Goal: Task Accomplishment & Management: Use online tool/utility

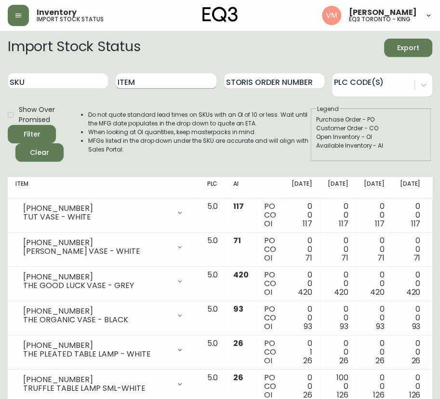
click at [183, 79] on input "Item" at bounding box center [166, 80] width 100 height 15
click at [8, 125] on button "Filter" at bounding box center [32, 134] width 48 height 18
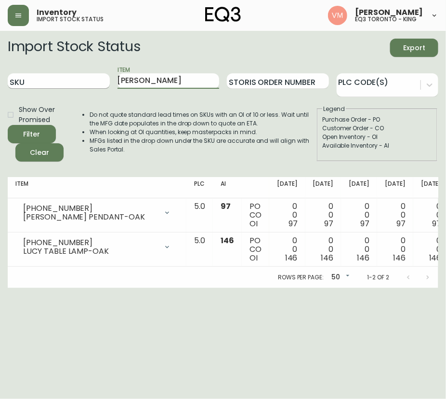
drag, startPoint x: 141, startPoint y: 77, endPoint x: 44, endPoint y: 75, distance: 96.9
click at [44, 75] on div "SKU Item [PERSON_NAME] Order Number PLC Code(s)" at bounding box center [223, 81] width 431 height 31
click at [8, 125] on button "Filter" at bounding box center [32, 134] width 48 height 18
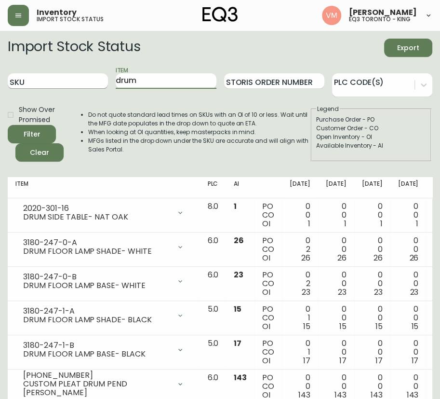
drag, startPoint x: 156, startPoint y: 84, endPoint x: 77, endPoint y: 79, distance: 79.2
click at [77, 79] on div "SKU Item drum Storis Order Number PLC Code(s)" at bounding box center [220, 81] width 425 height 31
click at [45, 128] on span "Filter" at bounding box center [31, 134] width 33 height 12
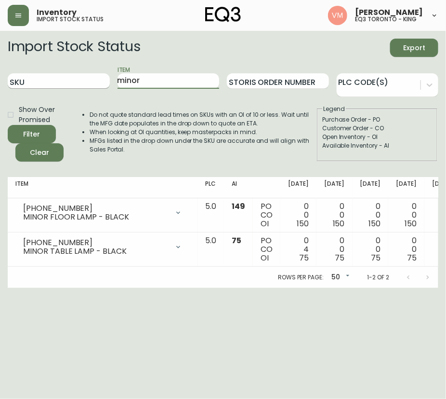
drag, startPoint x: 158, startPoint y: 82, endPoint x: 76, endPoint y: 83, distance: 81.9
click at [76, 83] on div "SKU Item minor Storis Order Number PLC Code(s)" at bounding box center [223, 81] width 431 height 31
click at [8, 125] on button "Filter" at bounding box center [32, 134] width 48 height 18
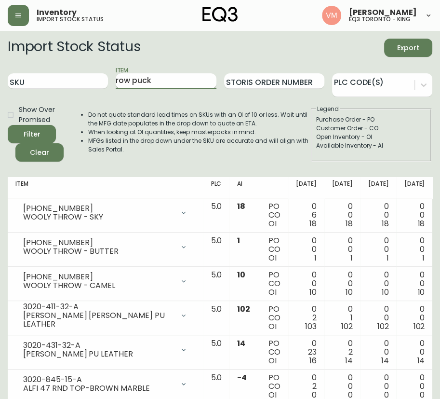
click at [8, 125] on button "Filter" at bounding box center [32, 134] width 48 height 18
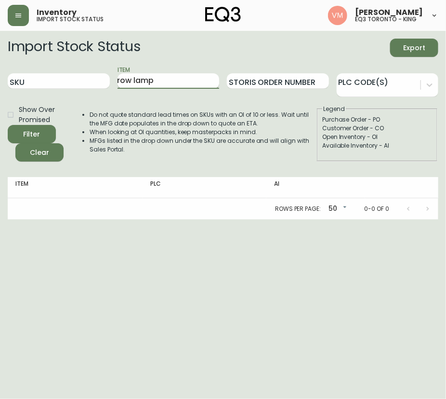
click at [8, 125] on button "Filter" at bounding box center [32, 134] width 48 height 18
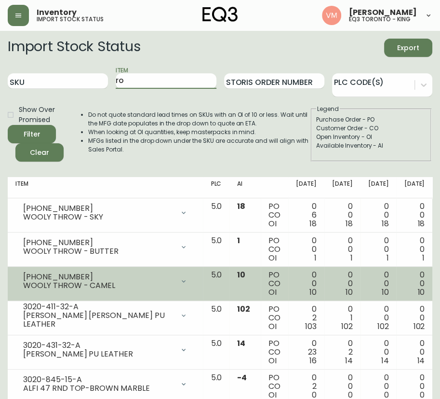
click at [8, 125] on button "Filter" at bounding box center [32, 134] width 48 height 18
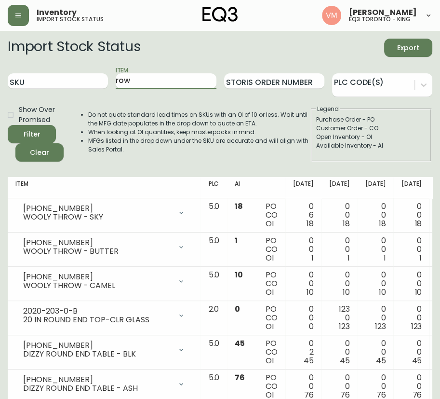
click at [8, 125] on button "Filter" at bounding box center [32, 134] width 48 height 18
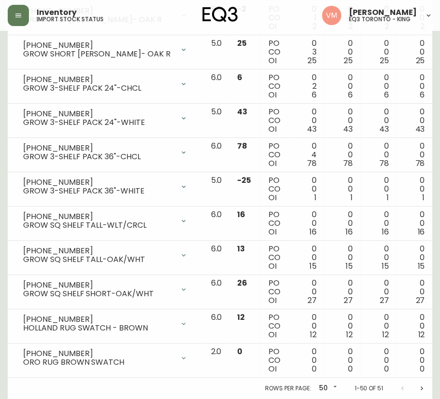
scroll to position [1535, 0]
click at [412, 384] on icon "Next page" at bounding box center [422, 388] width 8 height 8
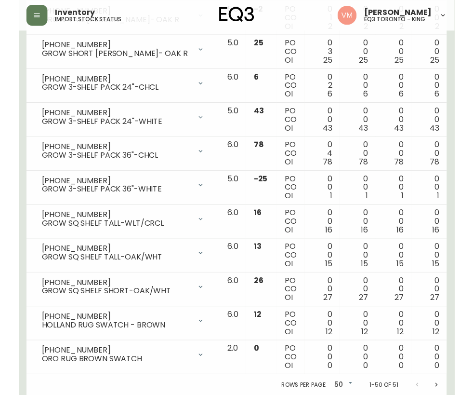
scroll to position [0, 0]
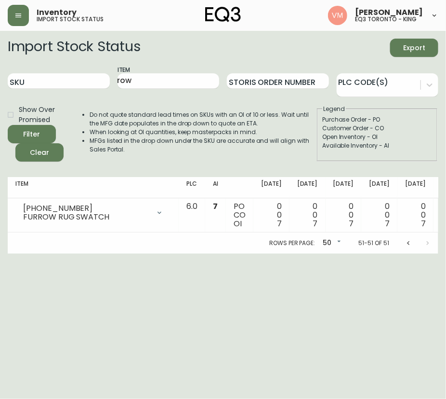
click at [318, 253] on html "Inventory import stock status [PERSON_NAME] eq3 [GEOGRAPHIC_DATA] - king Import…" at bounding box center [223, 126] width 446 height 253
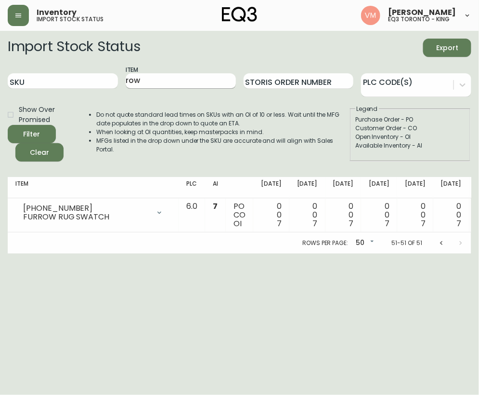
click at [188, 80] on input "row" at bounding box center [181, 80] width 110 height 15
click at [8, 125] on button "Filter" at bounding box center [32, 134] width 48 height 18
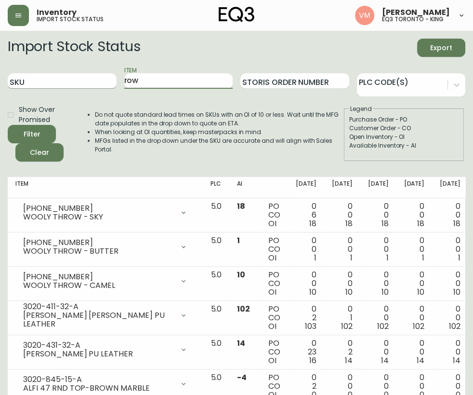
drag, startPoint x: 159, startPoint y: 80, endPoint x: 77, endPoint y: 82, distance: 82.5
click at [77, 82] on div "SKU Item row Storis Order Number PLC Code(s)" at bounding box center [237, 81] width 458 height 31
click at [8, 125] on button "Filter" at bounding box center [32, 134] width 48 height 18
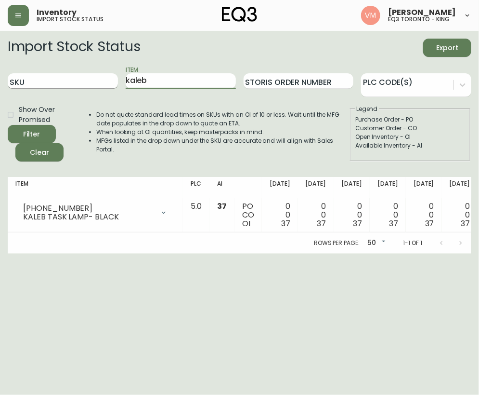
drag, startPoint x: 173, startPoint y: 78, endPoint x: 102, endPoint y: 81, distance: 71.9
click at [102, 81] on div "SKU Item kaleb Storis Order Number PLC Code(s)" at bounding box center [240, 81] width 464 height 31
type input "[GEOGRAPHIC_DATA]"
click at [8, 125] on button "Filter" at bounding box center [32, 134] width 48 height 18
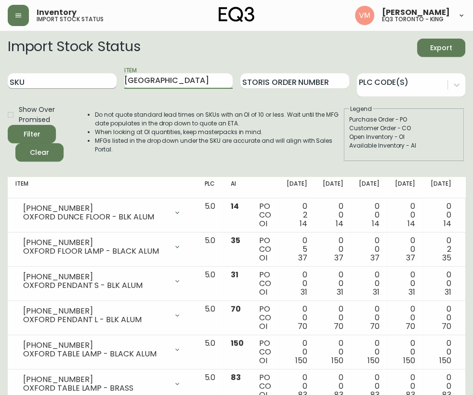
drag, startPoint x: 159, startPoint y: 81, endPoint x: 89, endPoint y: 88, distance: 70.7
click at [89, 88] on div "SKU Item oxford Storis Order Number PLC Code(s)" at bounding box center [237, 81] width 458 height 31
